Goal: Task Accomplishment & Management: Manage account settings

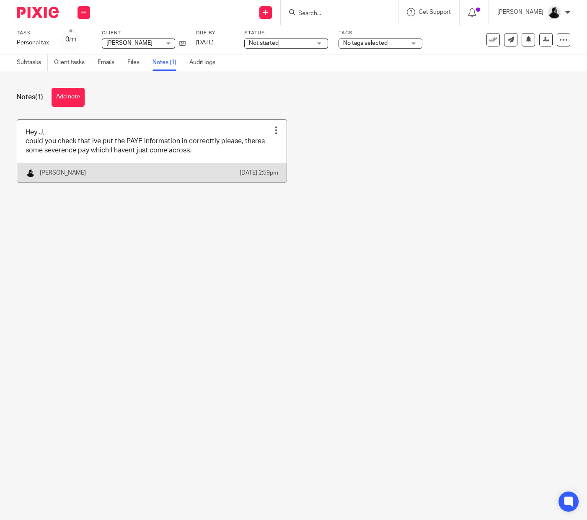
click at [86, 169] on link at bounding box center [151, 151] width 269 height 62
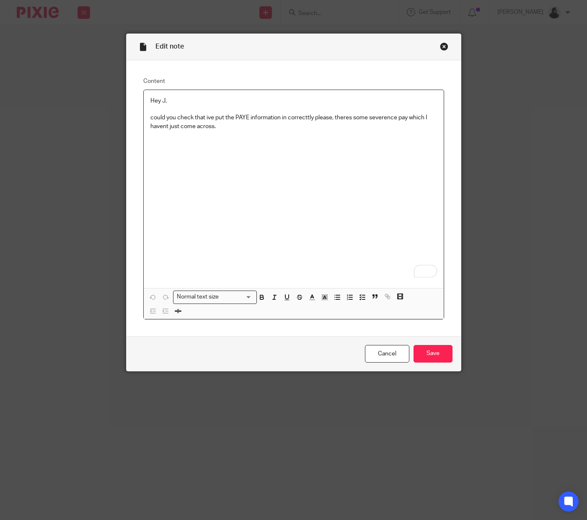
click at [331, 128] on p "could you check that ive put the PAYE information in correcttly please, theres …" at bounding box center [293, 121] width 286 height 17
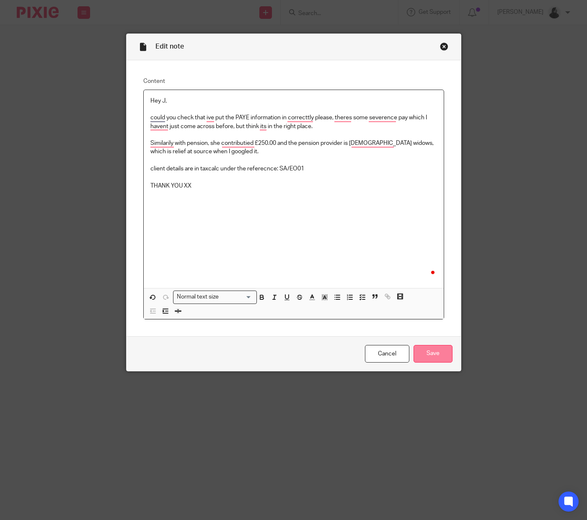
click at [424, 349] on input "Save" at bounding box center [432, 354] width 39 height 18
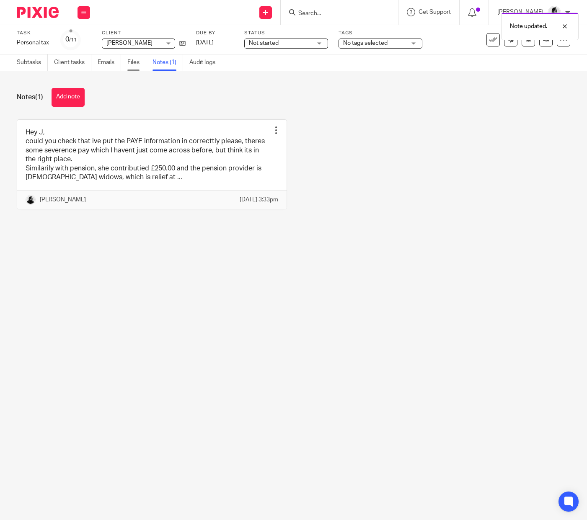
click at [134, 67] on link "Files" at bounding box center [136, 62] width 19 height 16
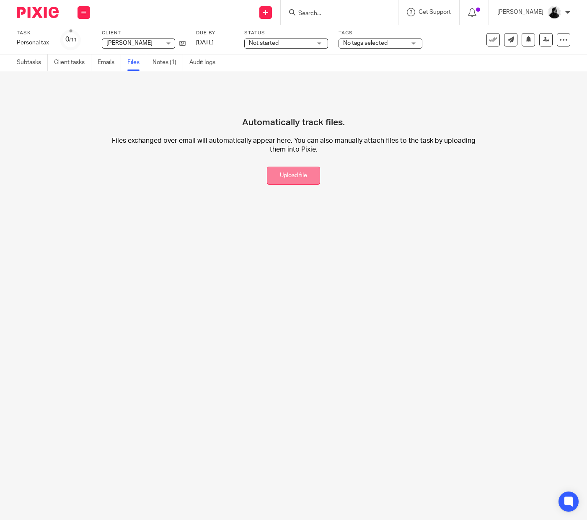
click at [305, 169] on button "Upload file" at bounding box center [293, 176] width 53 height 18
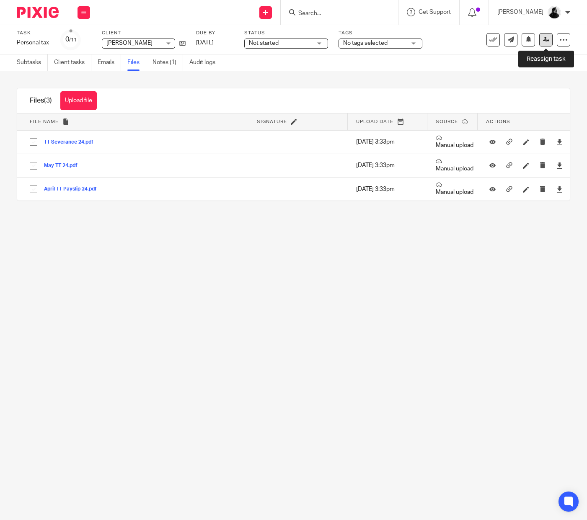
click at [546, 41] on icon at bounding box center [546, 39] width 6 height 6
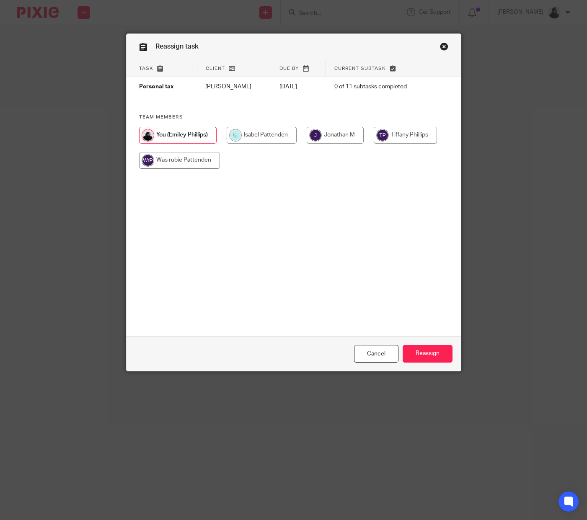
click at [318, 134] on input "radio" at bounding box center [334, 135] width 57 height 17
radio input "true"
click at [437, 350] on input "Reassign" at bounding box center [427, 354] width 50 height 18
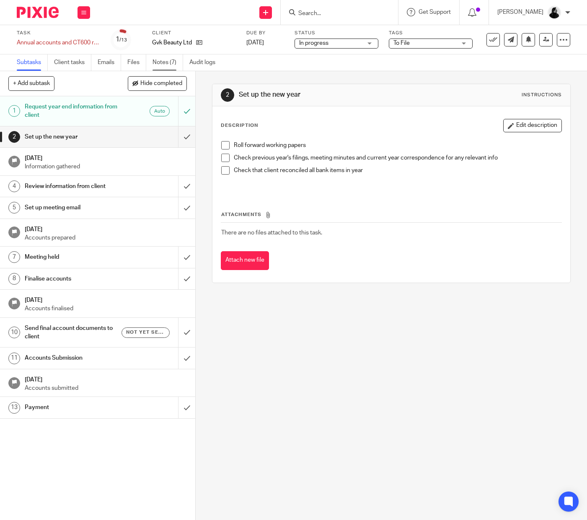
click at [167, 59] on link "Notes (7)" at bounding box center [167, 62] width 31 height 16
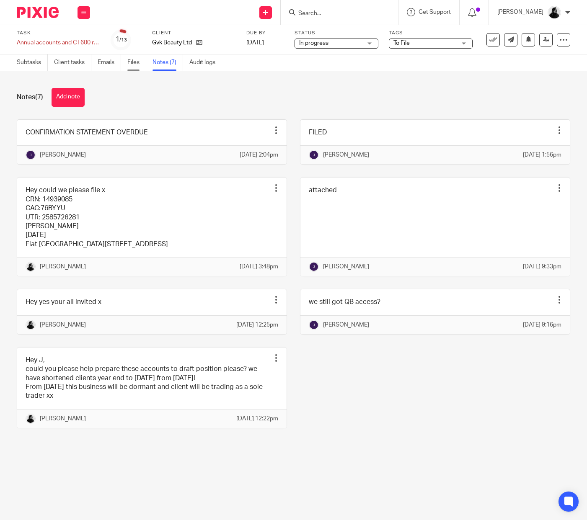
click at [139, 63] on link "Files" at bounding box center [136, 62] width 19 height 16
